Goal: Information Seeking & Learning: Learn about a topic

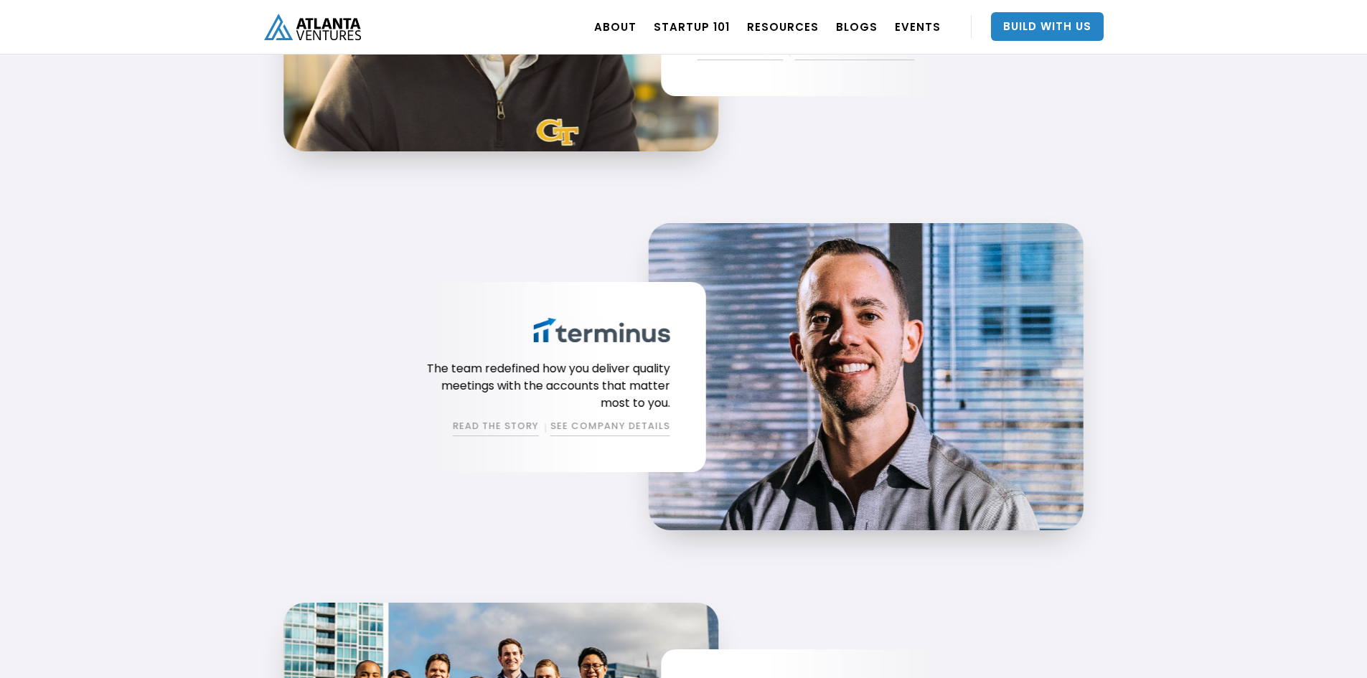
scroll to position [2369, 0]
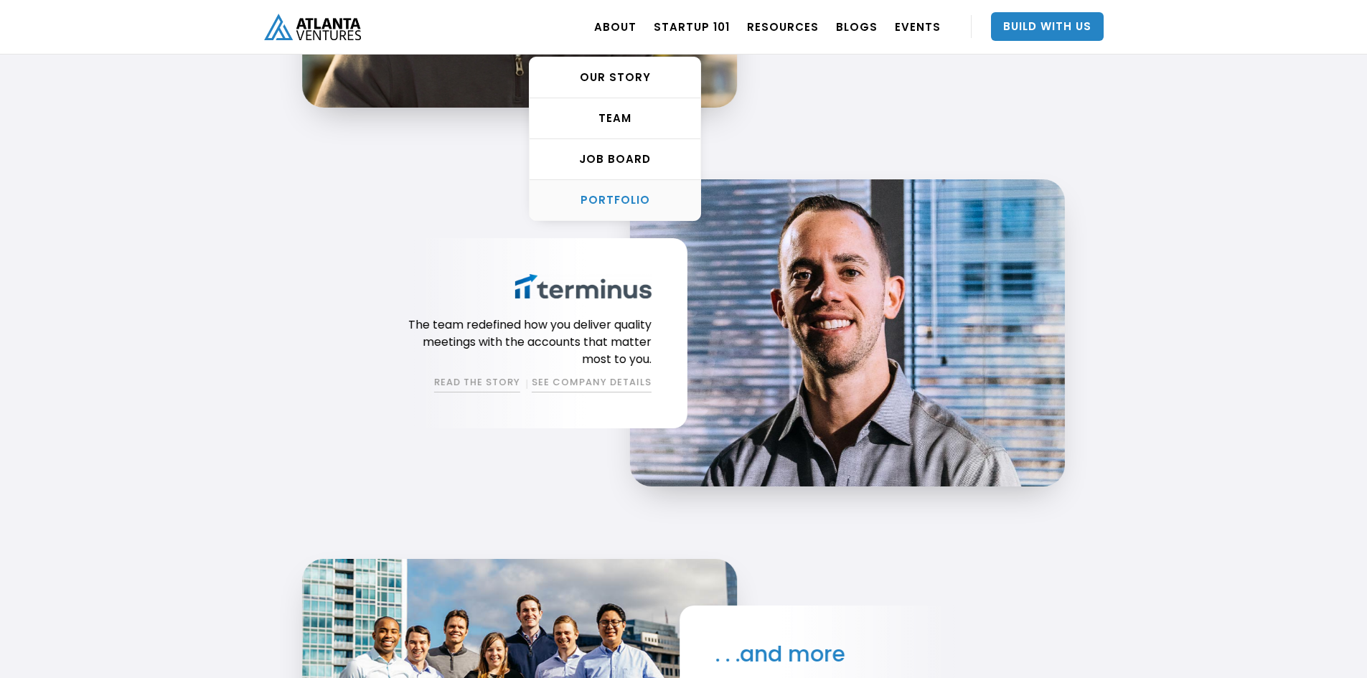
click at [637, 194] on div "PORTFOLIO" at bounding box center [615, 200] width 171 height 14
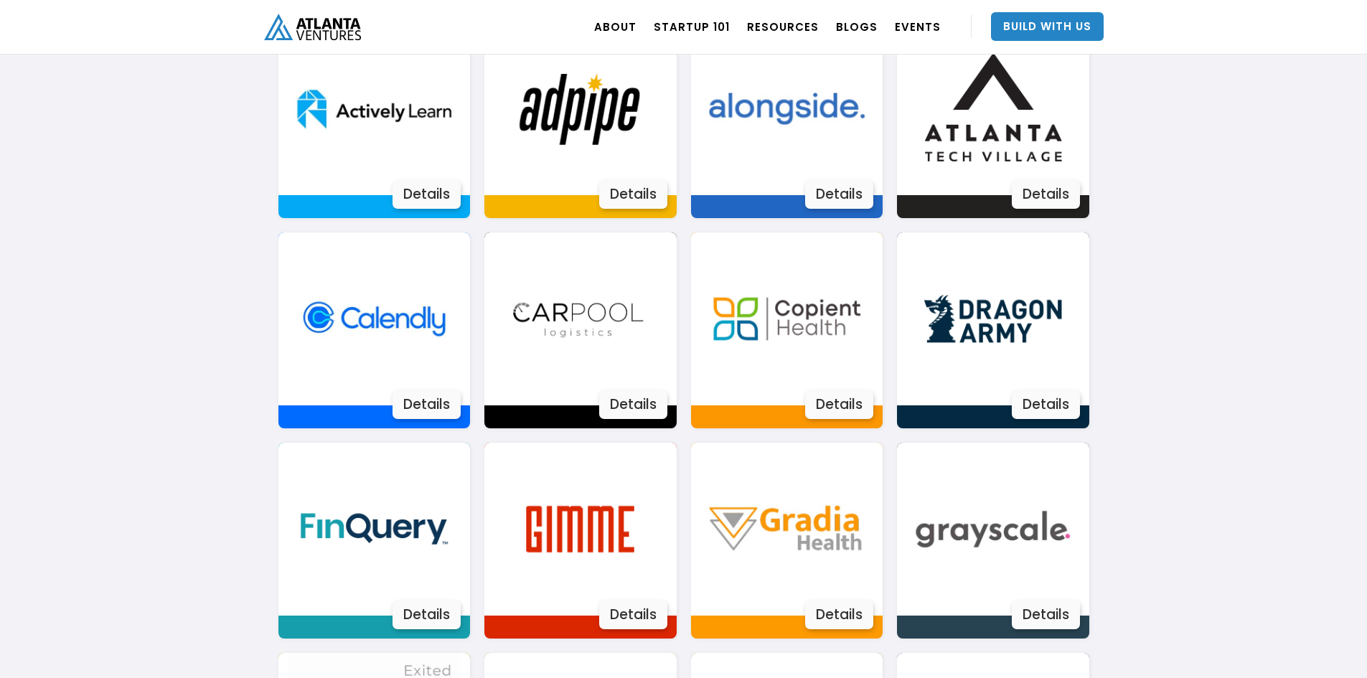
scroll to position [1096, 0]
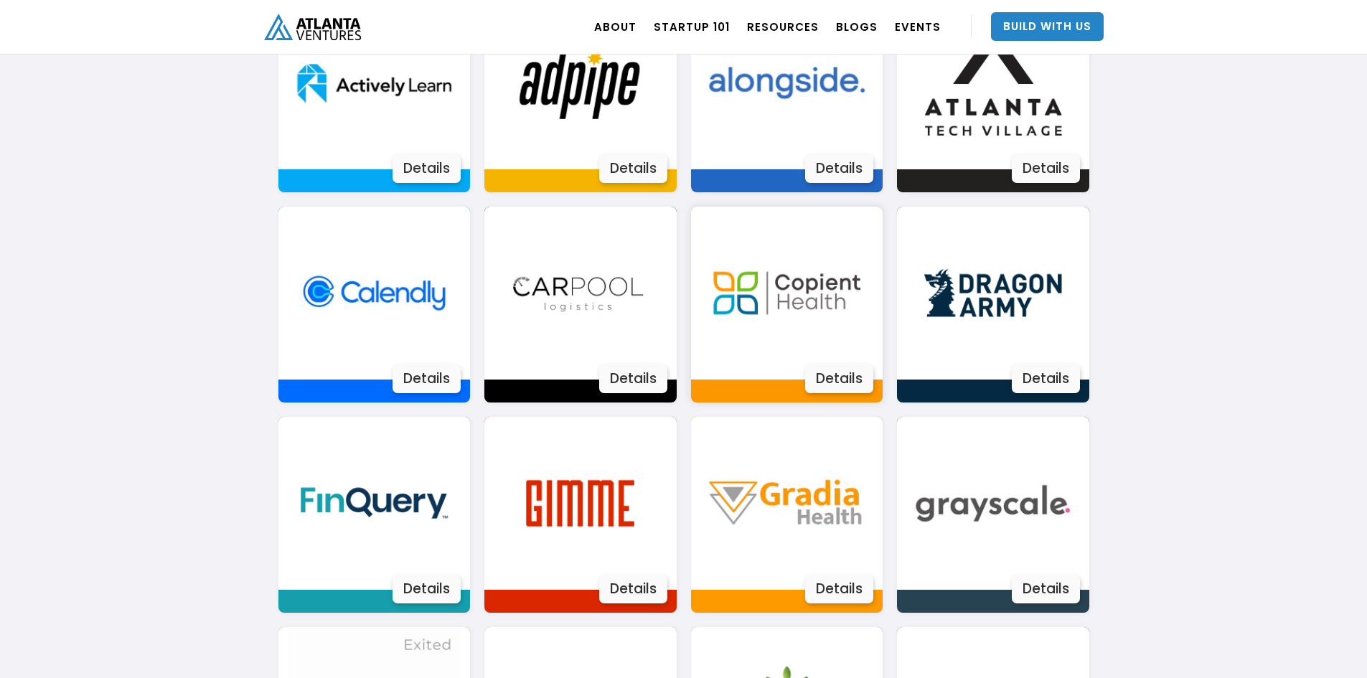
click at [805, 379] on div "Details" at bounding box center [839, 379] width 68 height 29
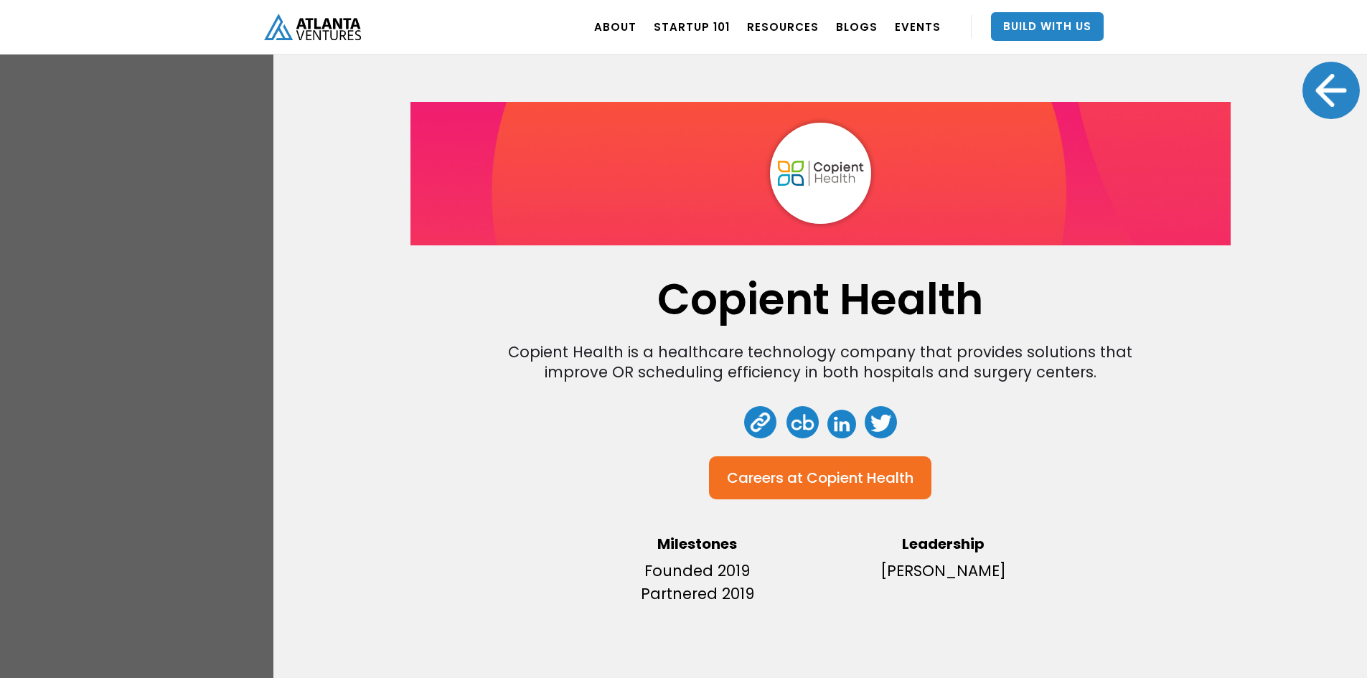
click at [139, 181] on div "Copient Health Copient Health is a healthcare technology company that provides …" at bounding box center [683, 339] width 1367 height 678
click at [1332, 82] on div at bounding box center [1331, 90] width 57 height 57
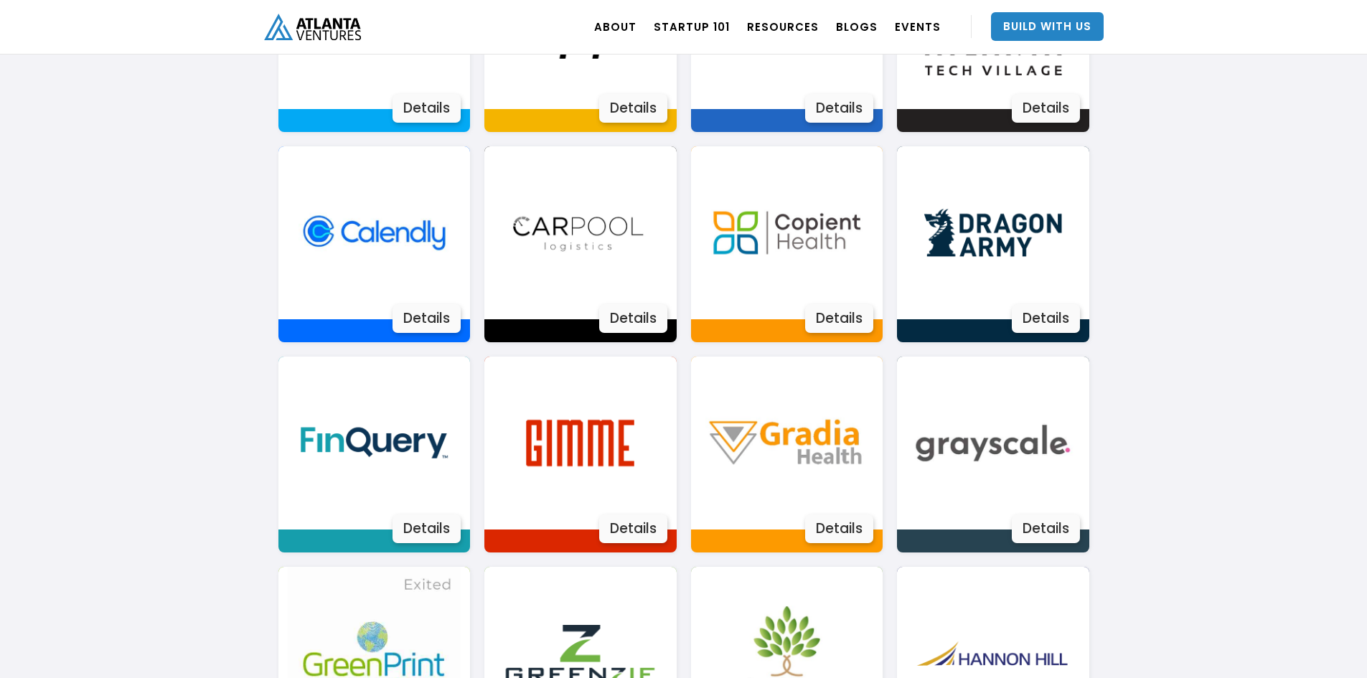
scroll to position [1383, 0]
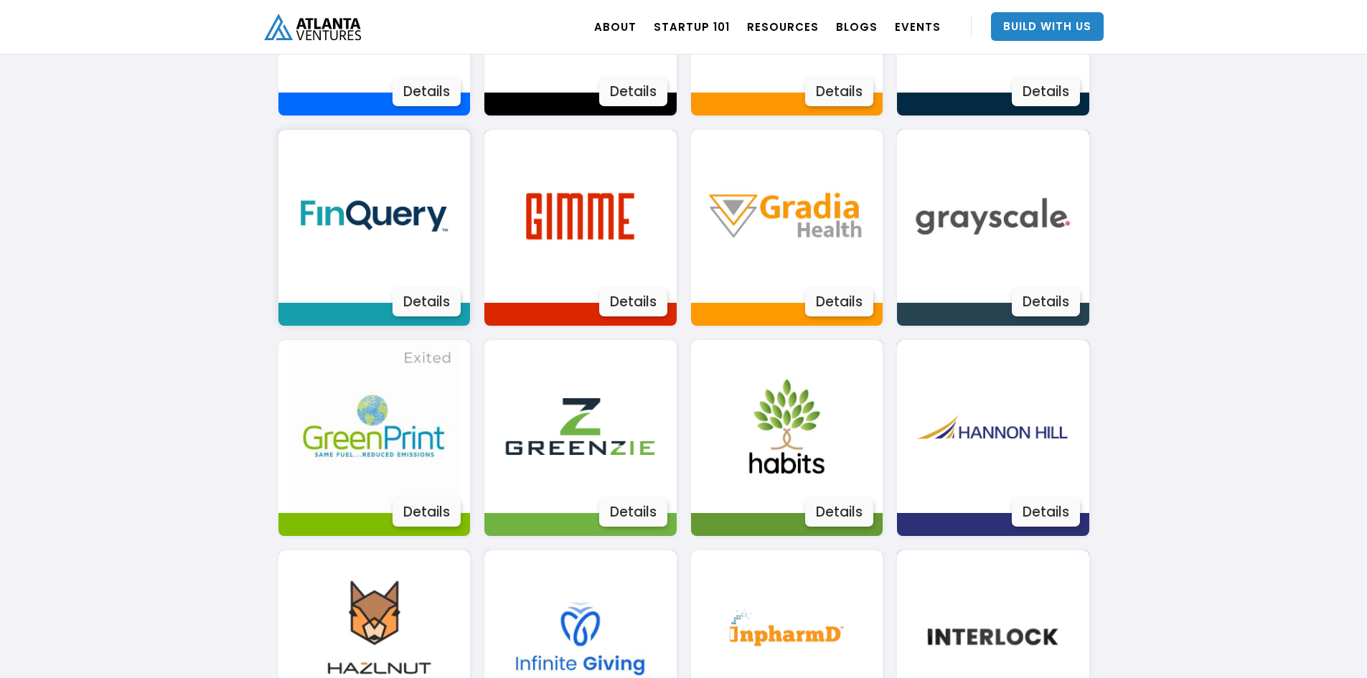
click at [379, 232] on img at bounding box center [374, 216] width 173 height 173
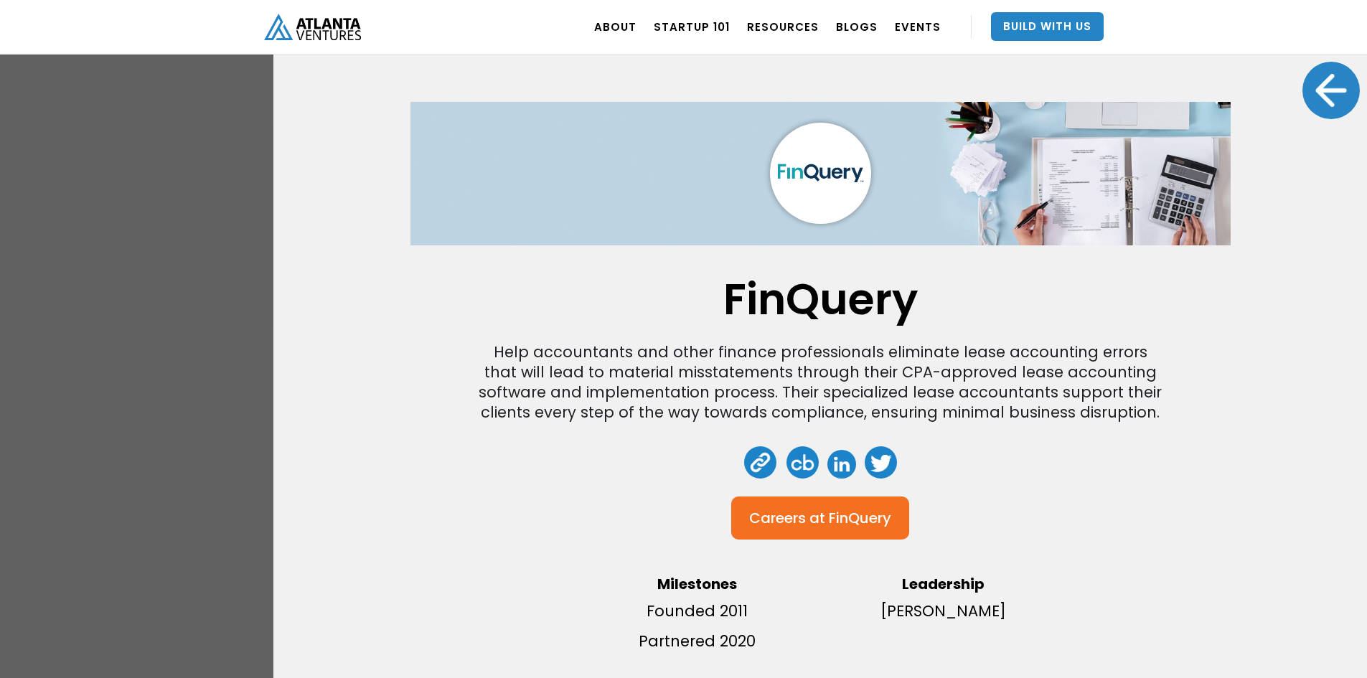
click at [85, 229] on div "FinQuery Help accountants and other finance professionals eliminate lease accou…" at bounding box center [683, 339] width 1367 height 678
click at [1326, 84] on div at bounding box center [1331, 90] width 57 height 57
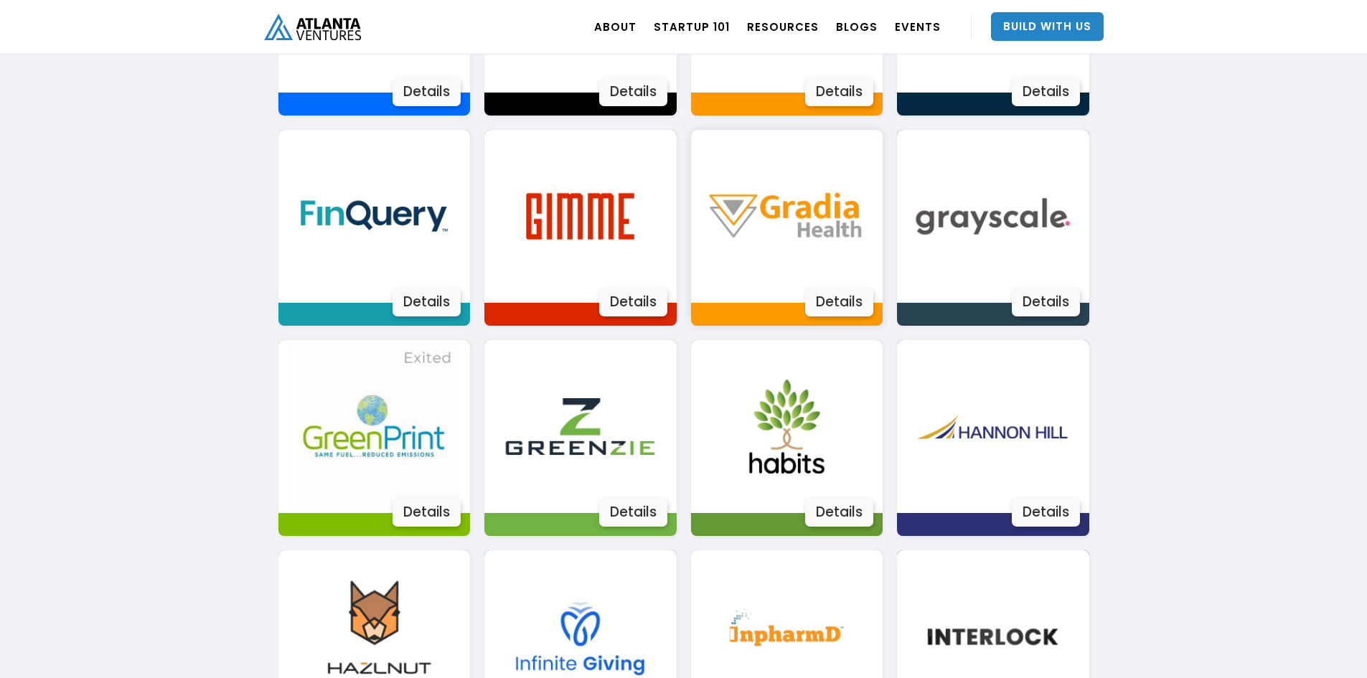
click at [838, 248] on img at bounding box center [787, 216] width 173 height 173
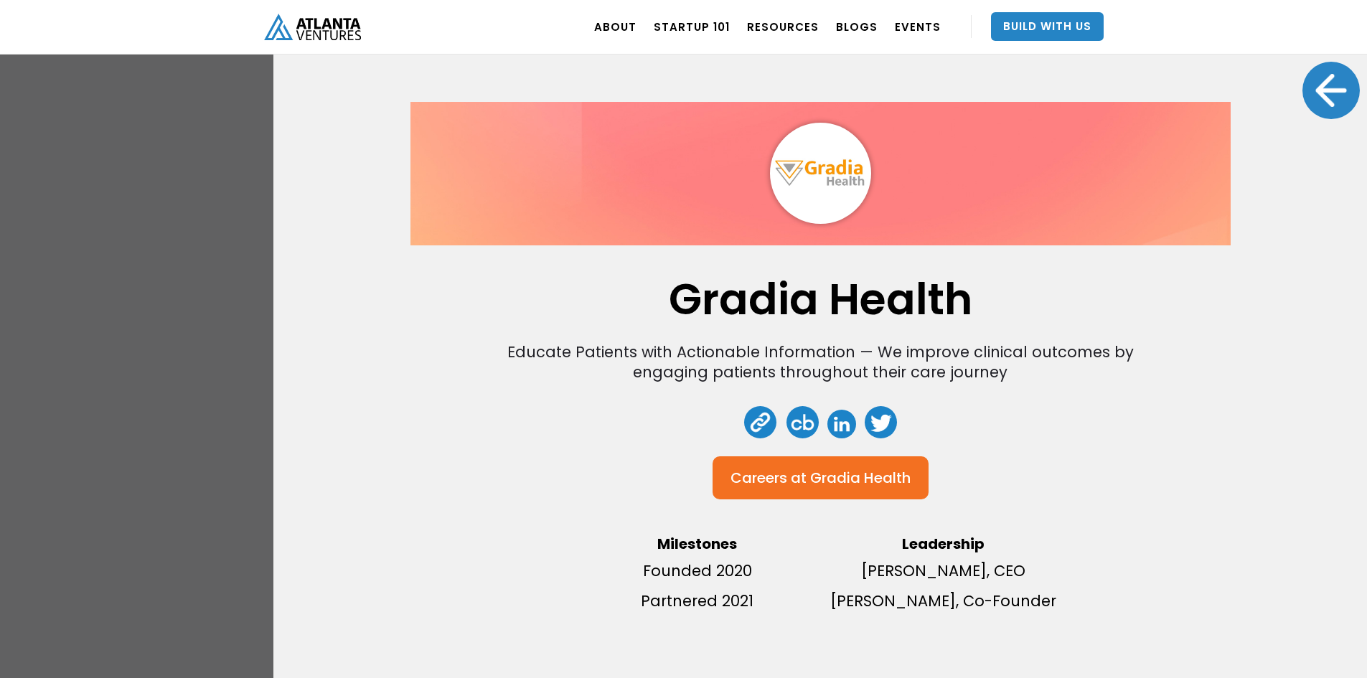
drag, startPoint x: 1316, startPoint y: 82, endPoint x: 1295, endPoint y: 82, distance: 20.8
click at [1316, 82] on div at bounding box center [1331, 90] width 57 height 57
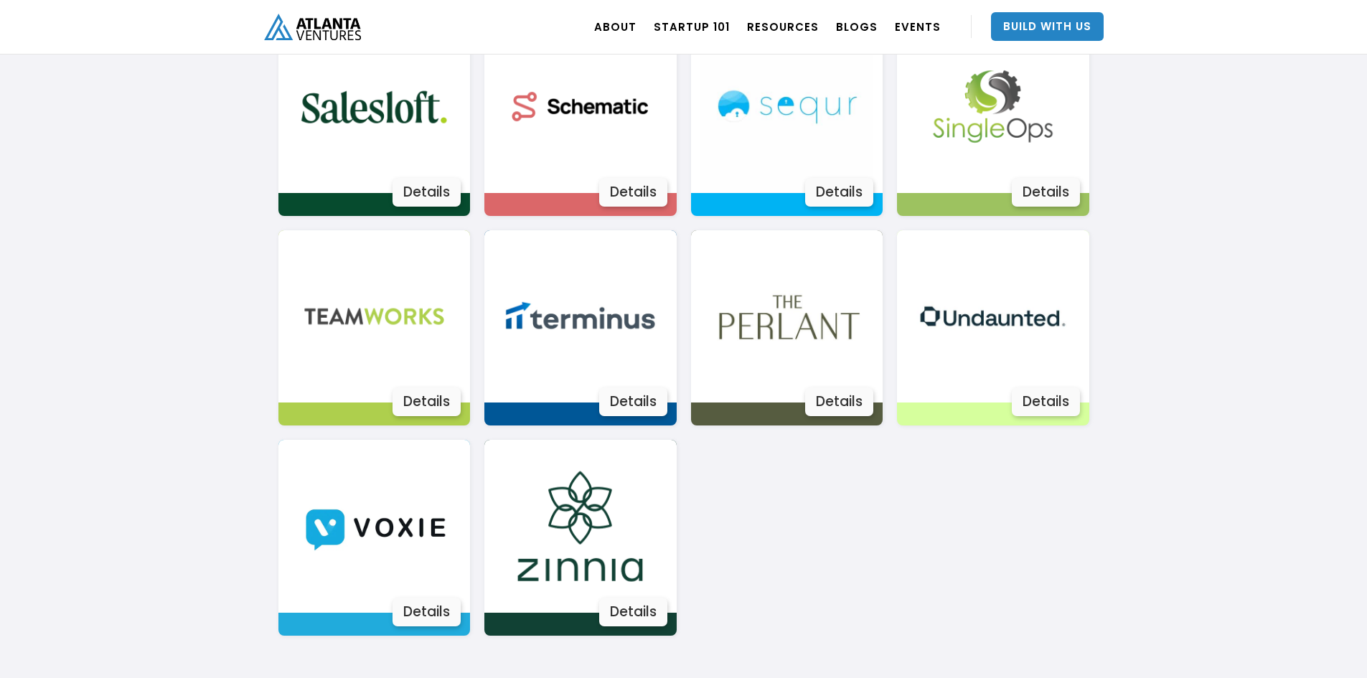
scroll to position [2603, 0]
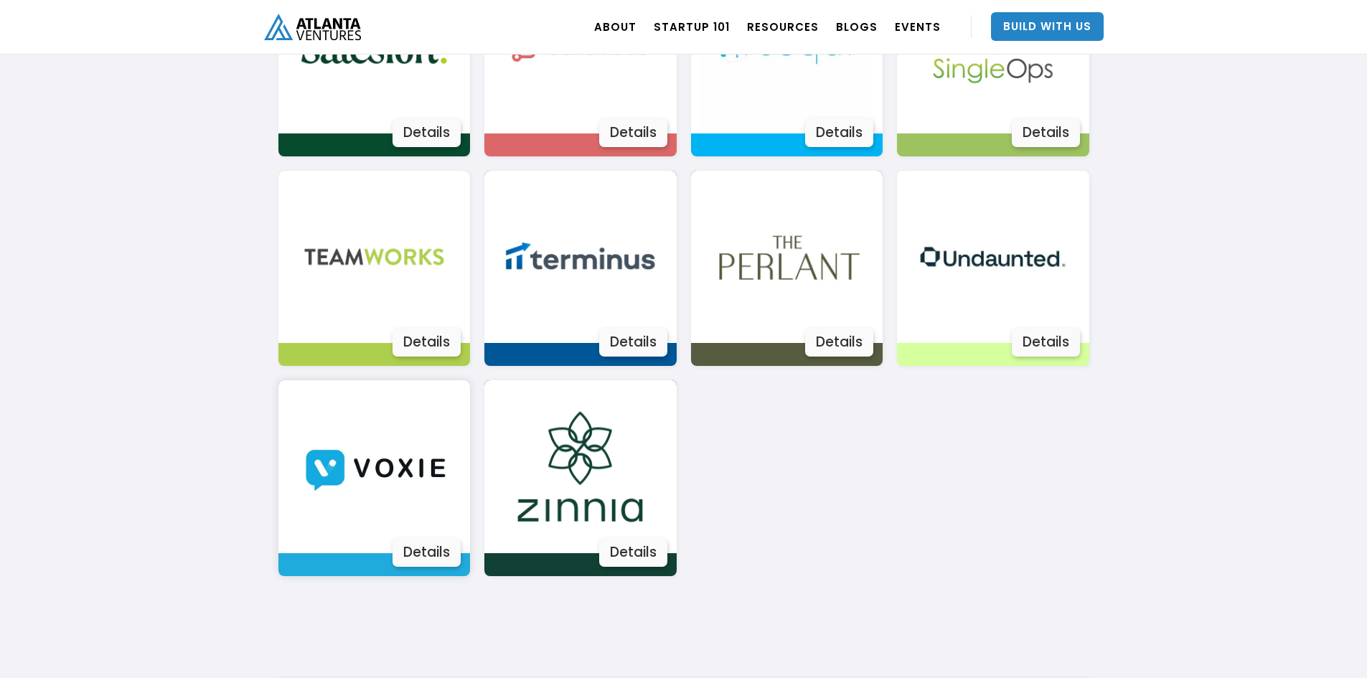
click at [410, 423] on img at bounding box center [374, 466] width 173 height 173
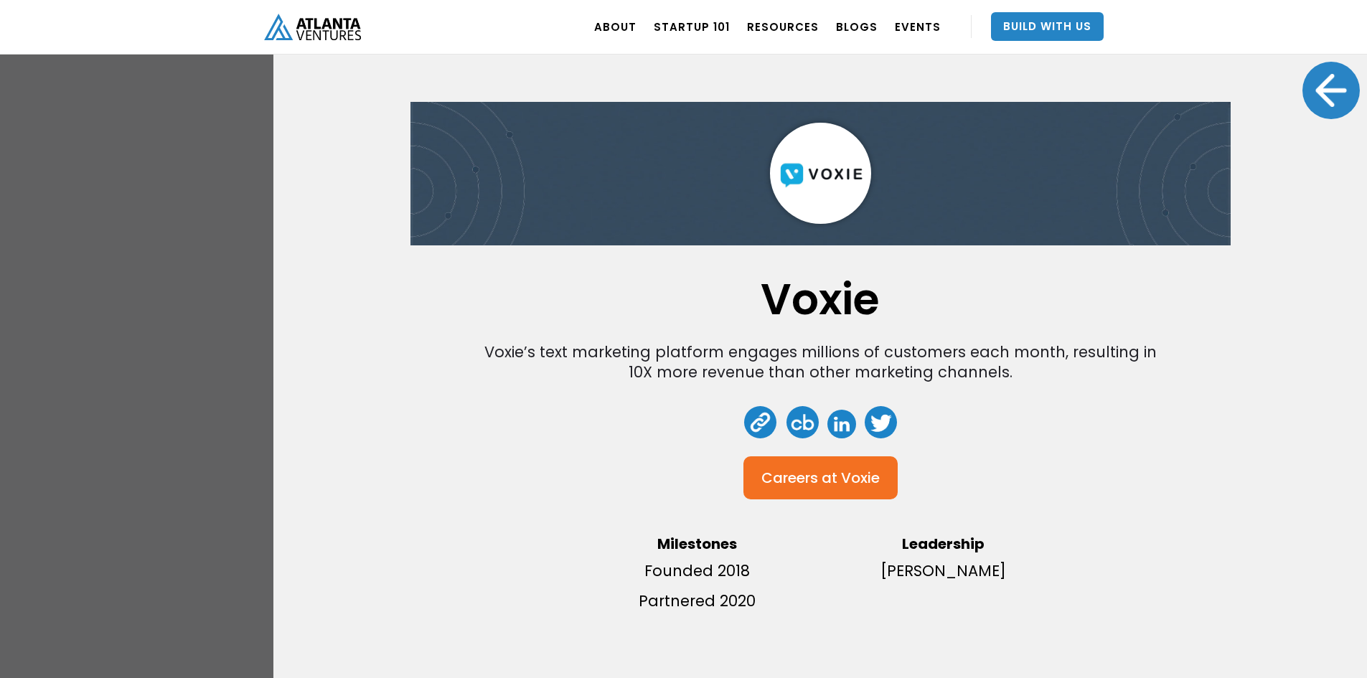
click at [745, 423] on link at bounding box center [760, 422] width 32 height 32
click at [1342, 80] on div at bounding box center [1331, 90] width 57 height 57
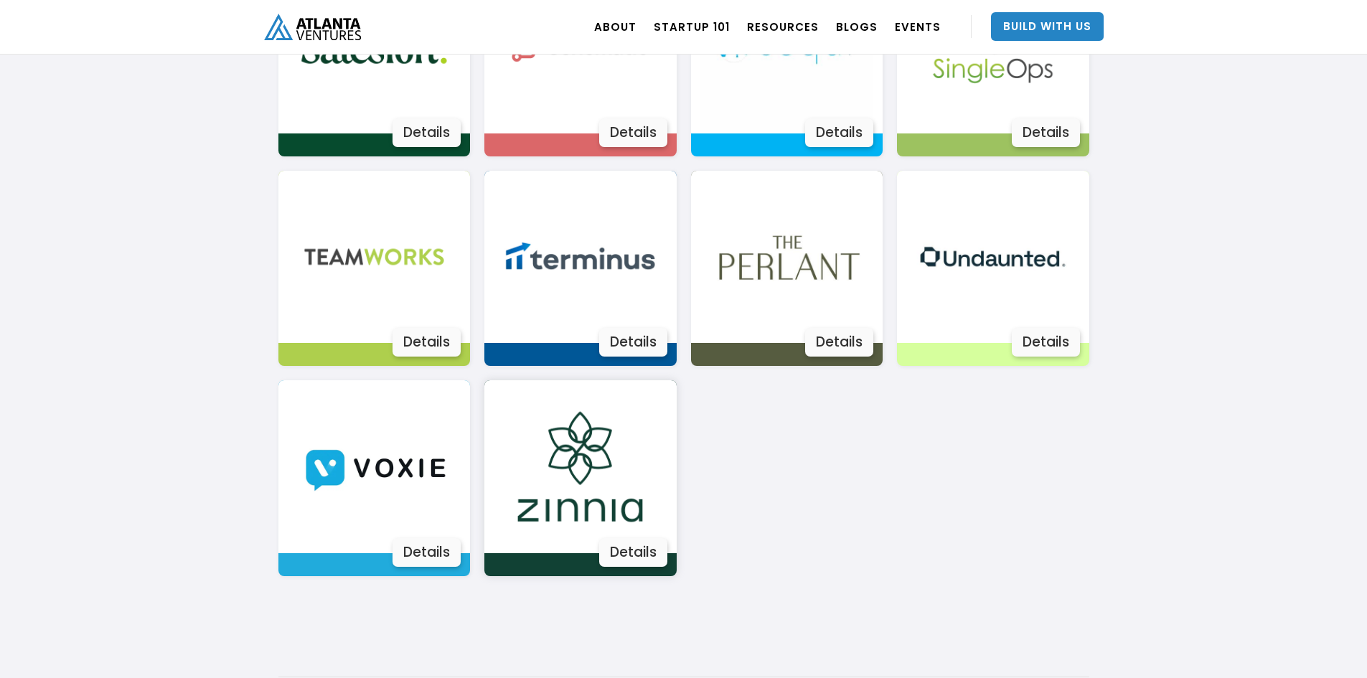
click at [595, 473] on img at bounding box center [580, 466] width 173 height 173
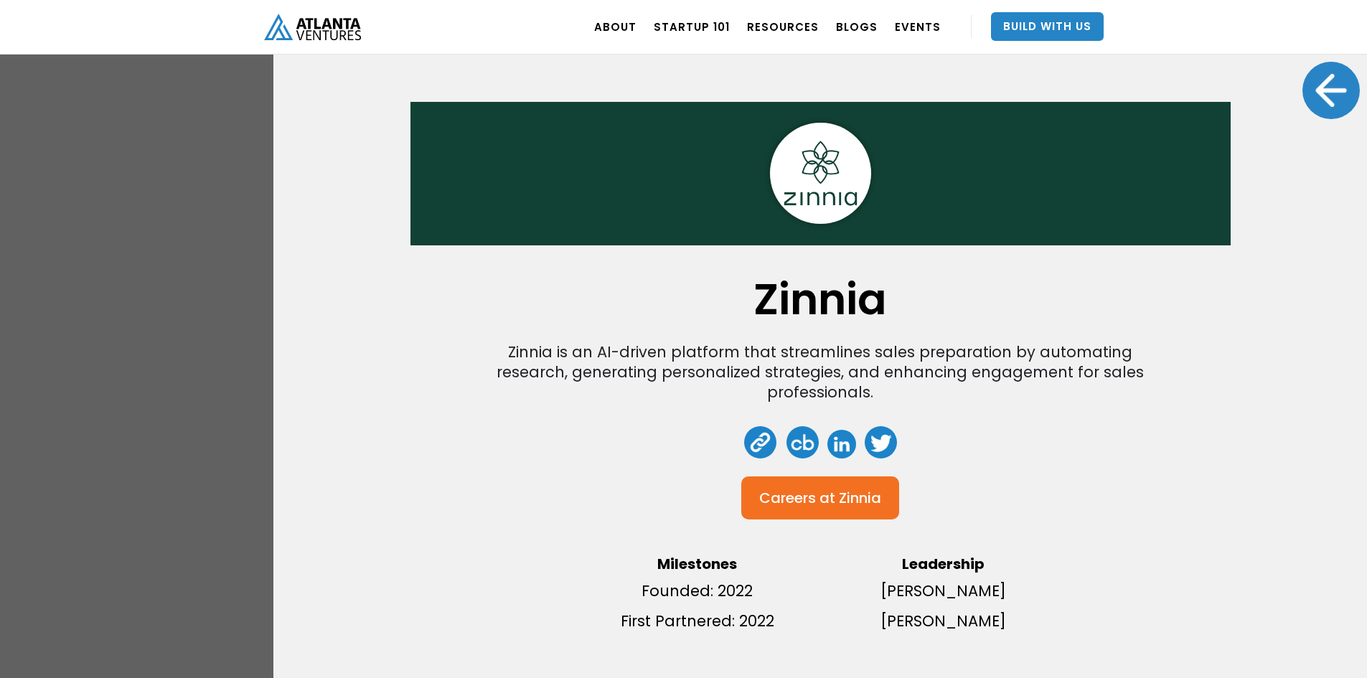
click at [756, 429] on link at bounding box center [760, 442] width 32 height 32
click at [1336, 80] on div at bounding box center [1331, 90] width 57 height 57
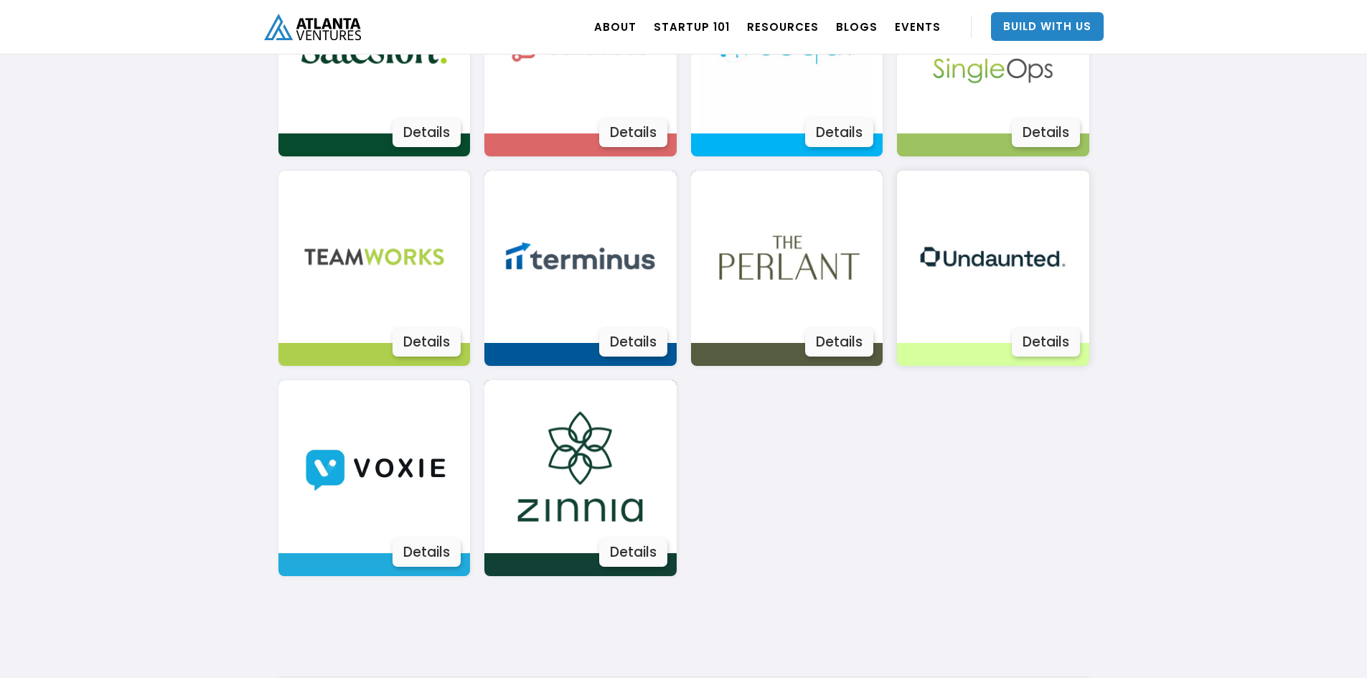
click at [1060, 317] on img at bounding box center [993, 257] width 173 height 173
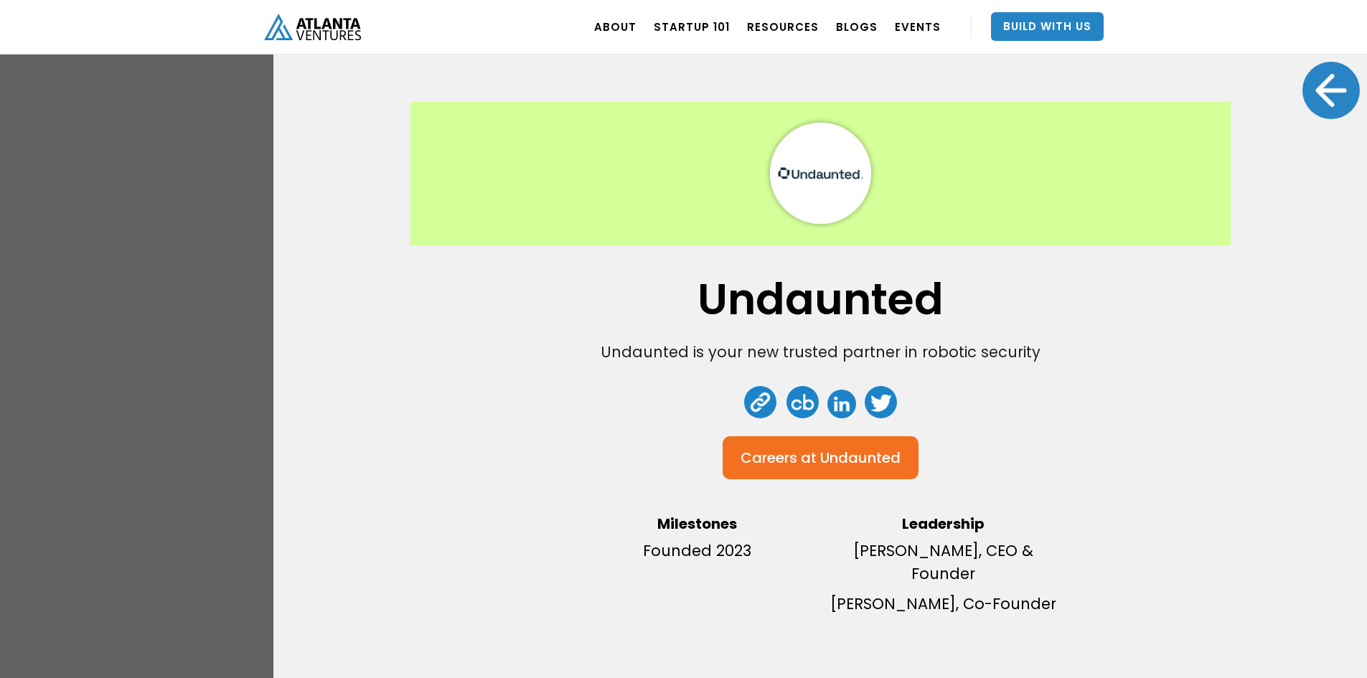
click at [763, 391] on link at bounding box center [760, 402] width 32 height 32
